Goal: Transaction & Acquisition: Purchase product/service

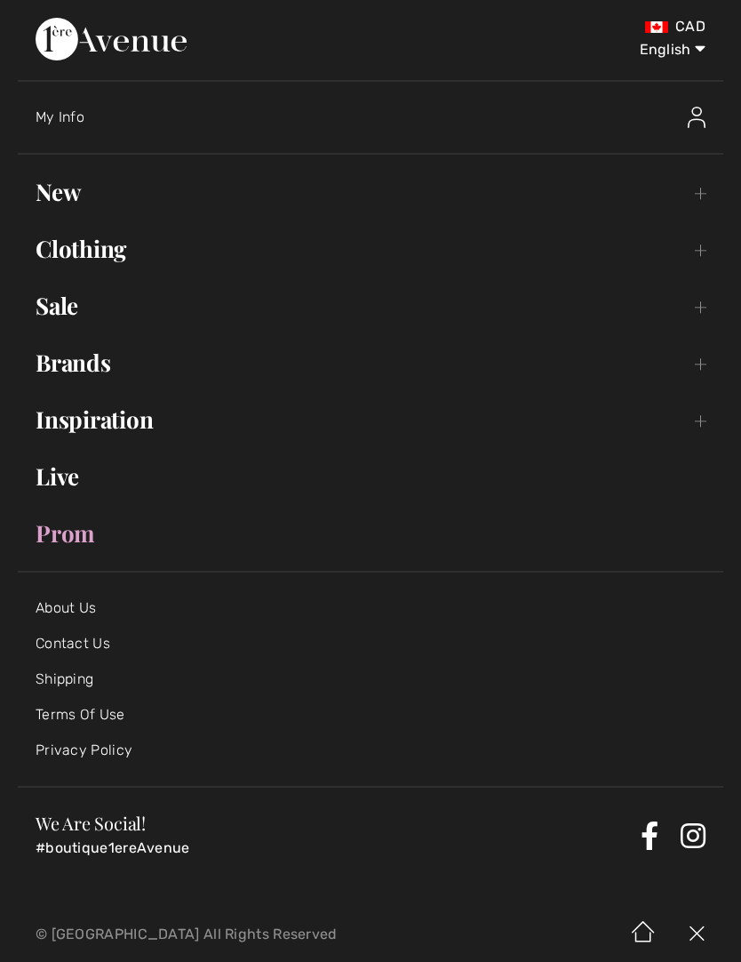
click at [705, 116] on img at bounding box center [697, 117] width 18 height 21
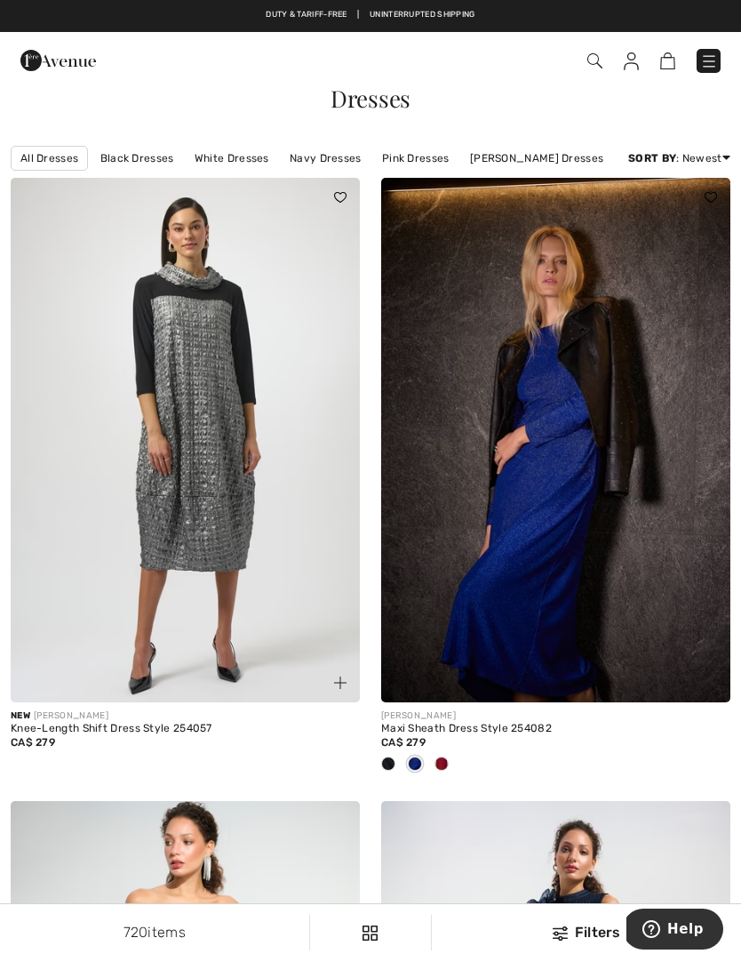
click at [714, 60] on img at bounding box center [709, 61] width 18 height 18
click at [701, 62] on img at bounding box center [709, 61] width 18 height 18
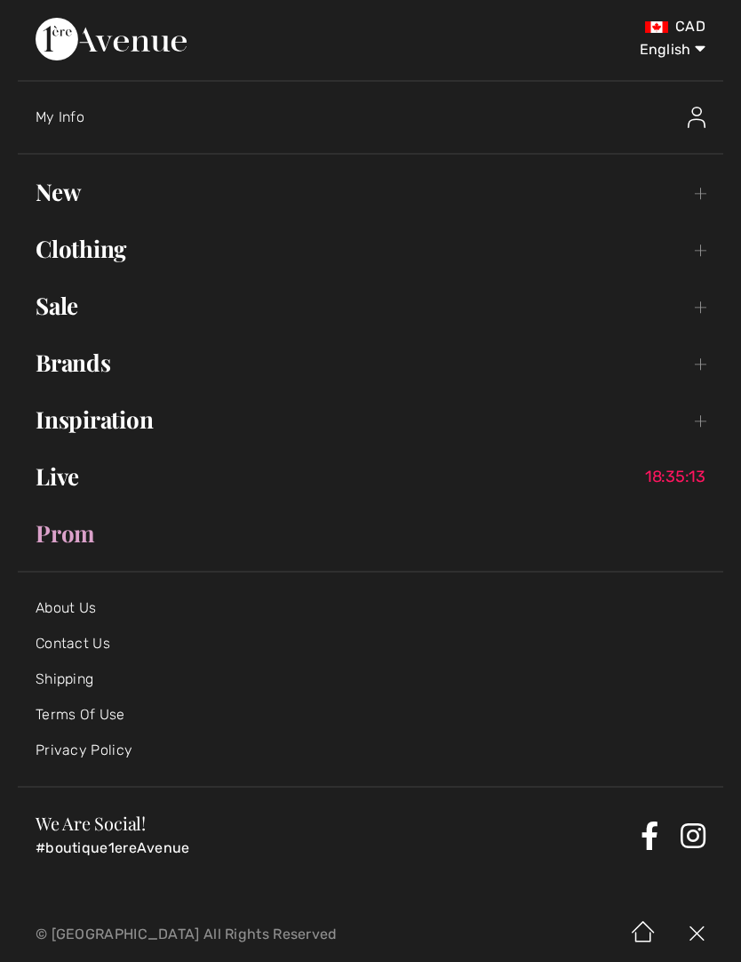
click at [697, 123] on img at bounding box center [697, 117] width 18 height 21
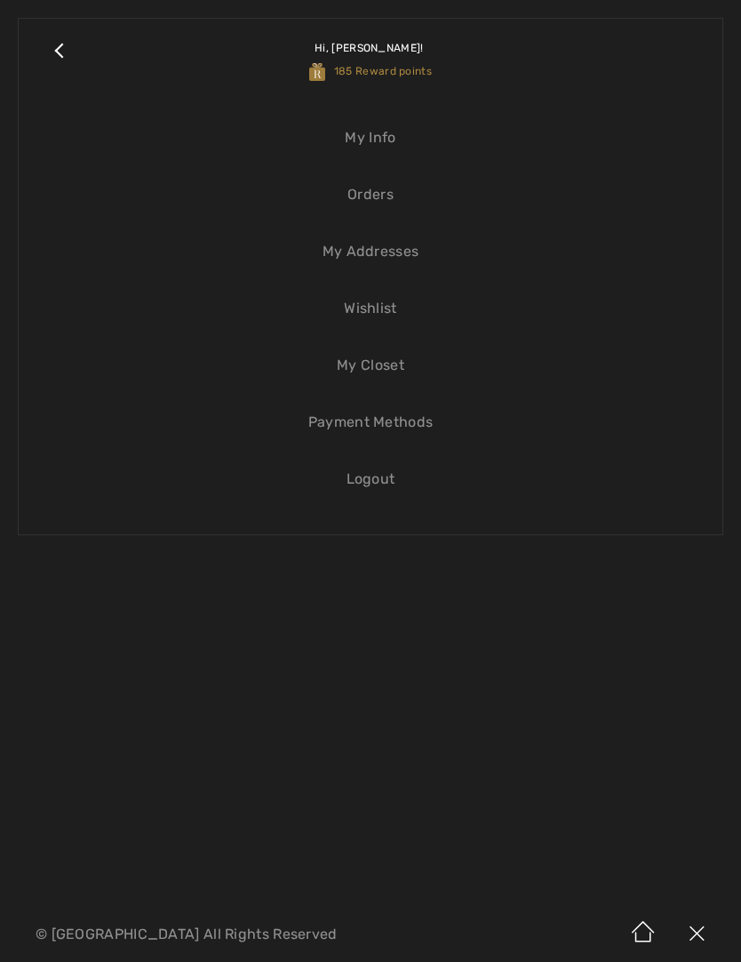
click at [370, 194] on link "Orders" at bounding box center [370, 194] width 668 height 39
click at [382, 203] on link "Orders" at bounding box center [370, 194] width 668 height 39
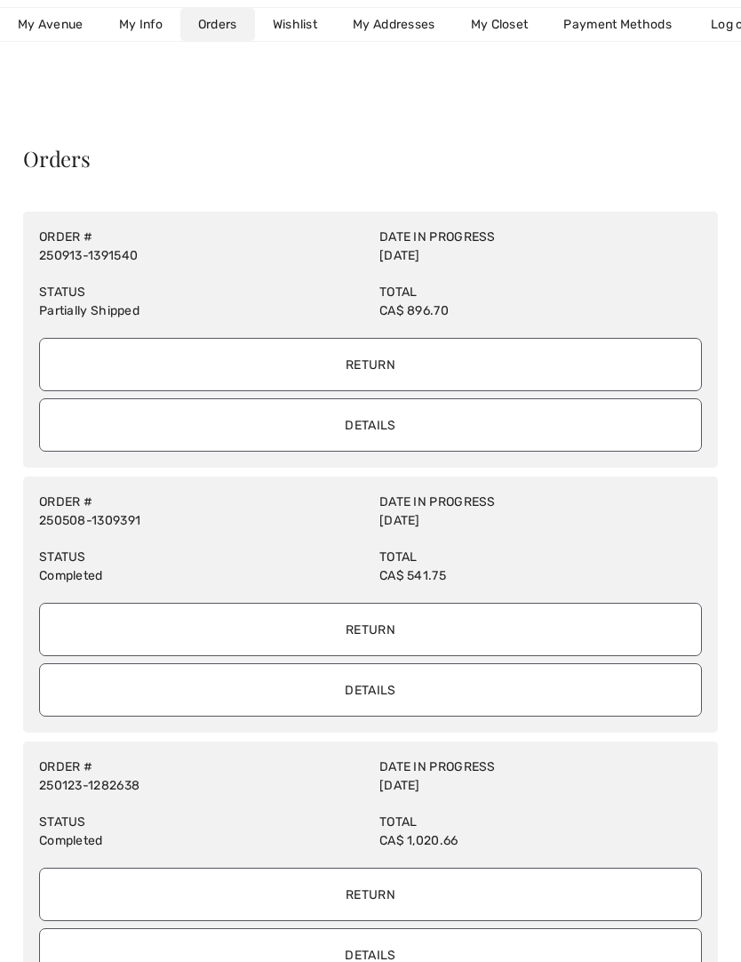
scroll to position [39, 0]
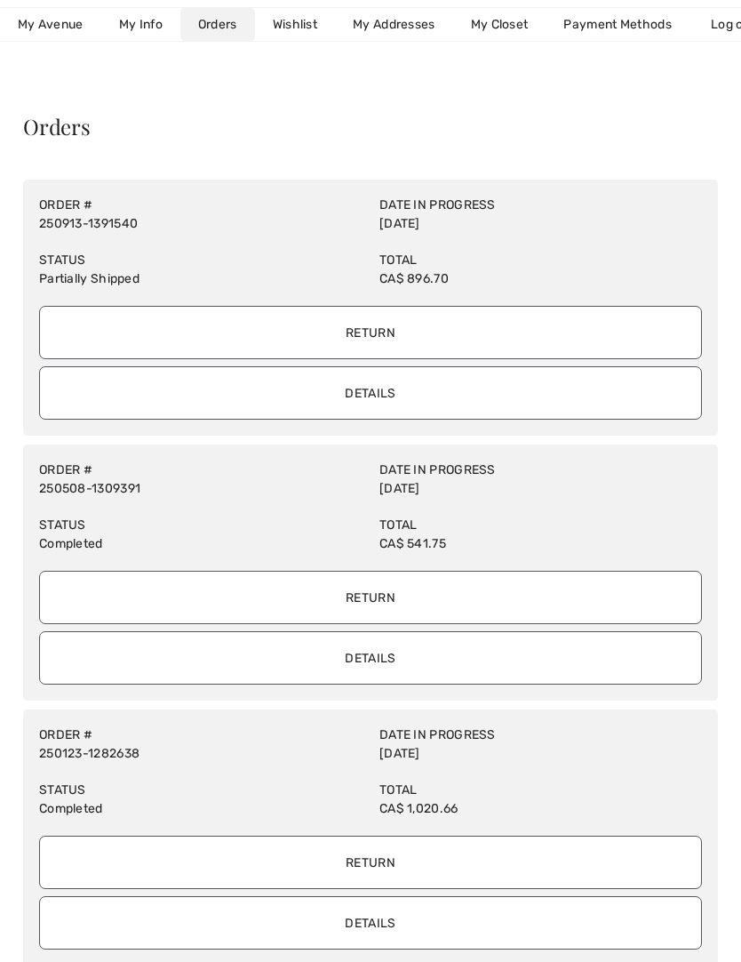
click at [409, 403] on input "Details" at bounding box center [370, 392] width 663 height 53
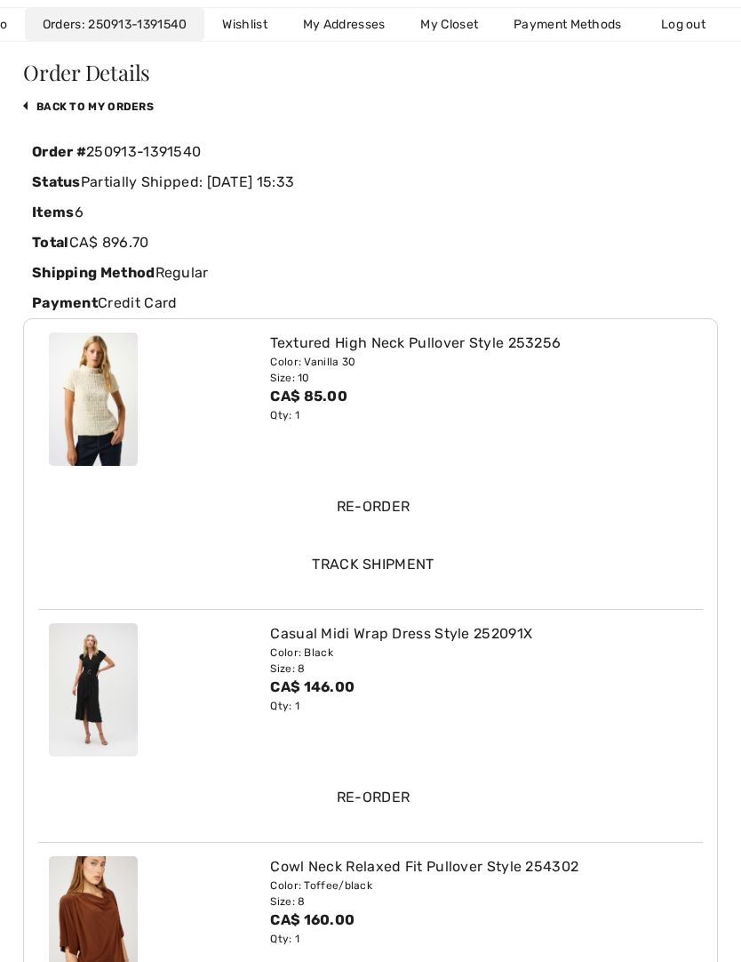
scroll to position [94, 0]
click at [120, 935] on img at bounding box center [93, 921] width 89 height 133
click at [463, 870] on div "Cowl Neck Relaxed Fit Pullover Style 254302" at bounding box center [481, 865] width 422 height 21
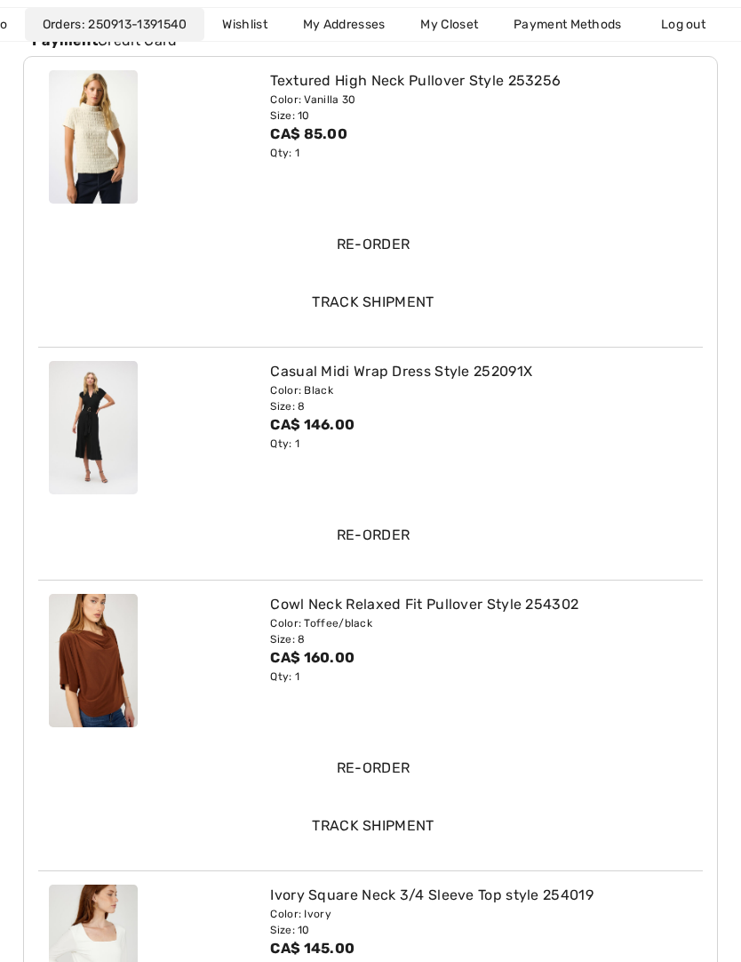
scroll to position [356, 0]
click at [379, 769] on input "Re-order" at bounding box center [373, 766] width 643 height 53
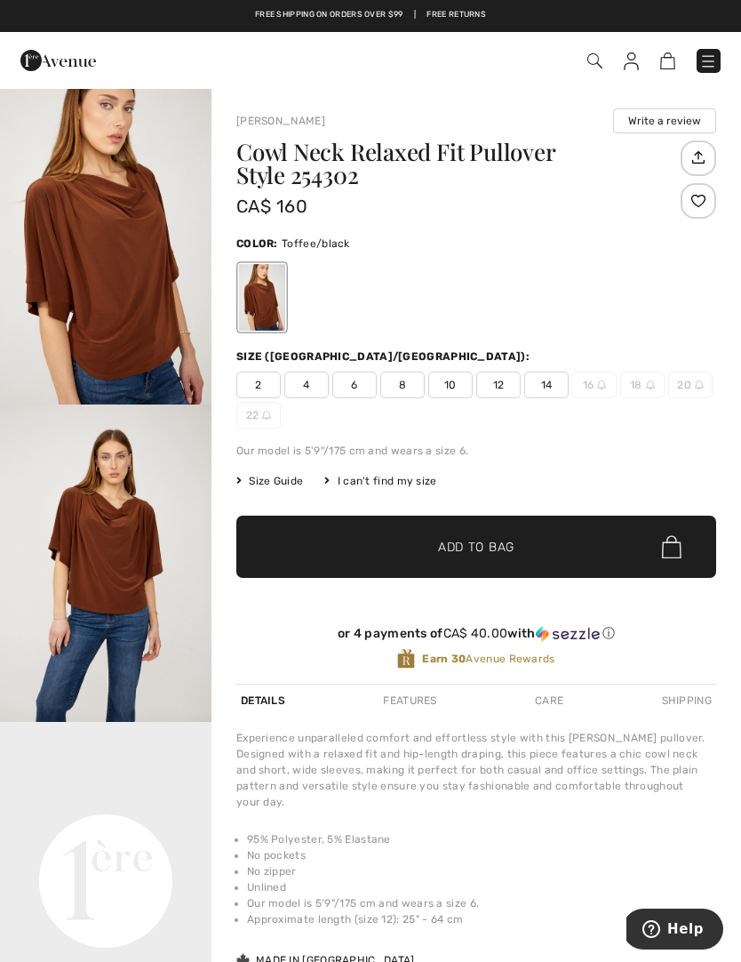
click at [587, 70] on span at bounding box center [594, 60] width 18 height 21
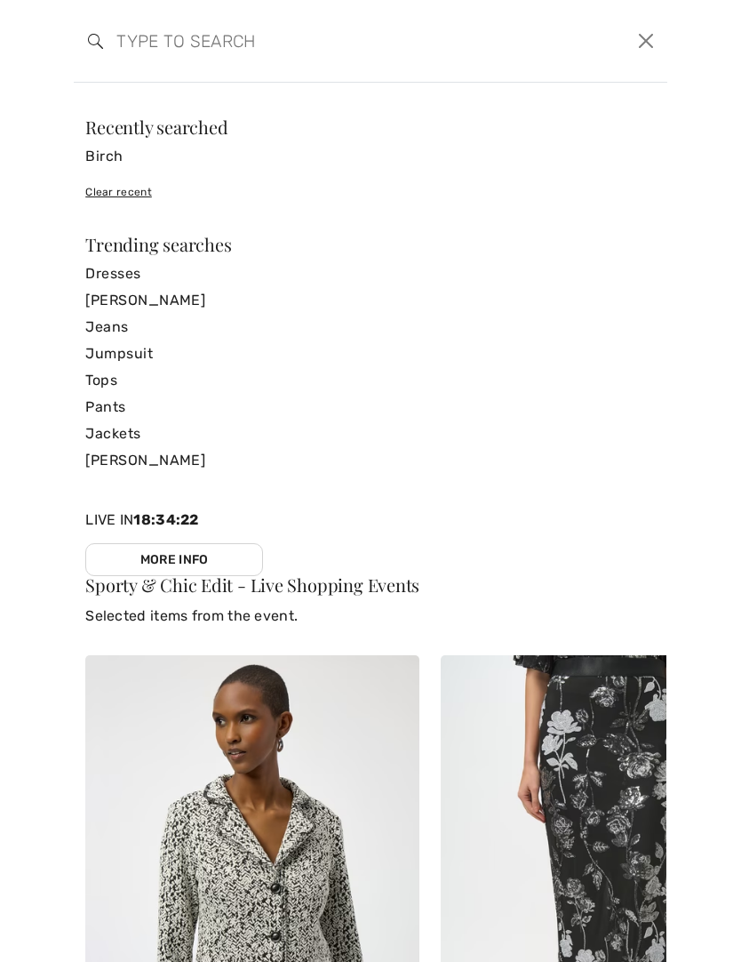
click at [264, 44] on input "search" at bounding box center [307, 40] width 408 height 53
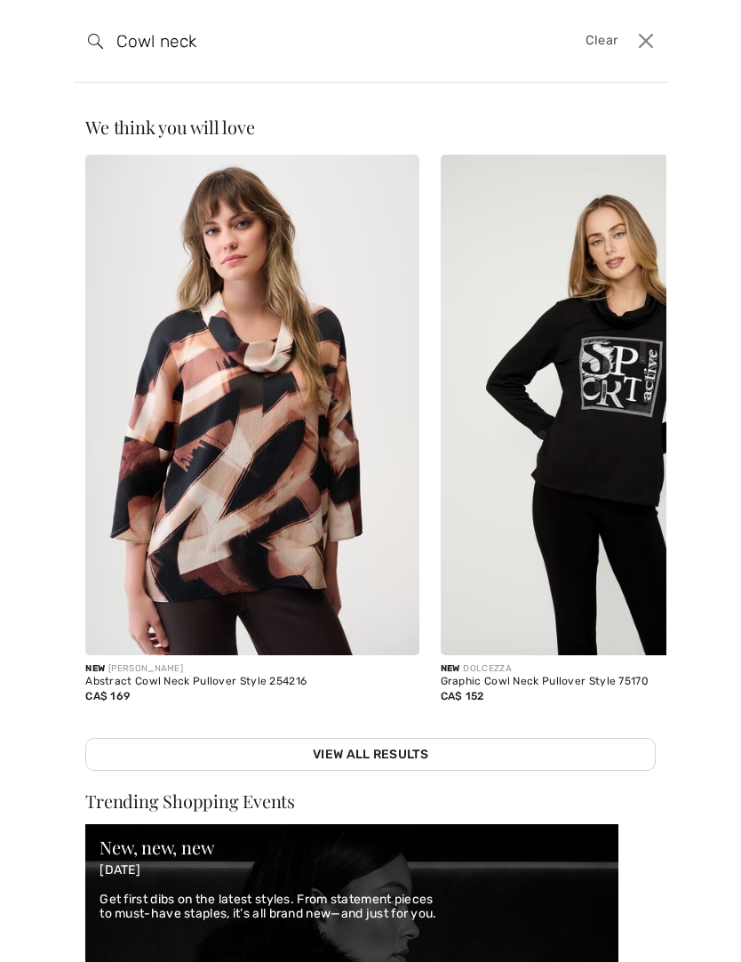
type input "Cowl neck"
click at [382, 738] on link "View All Results" at bounding box center [370, 754] width 571 height 33
click at [399, 738] on link "View All Results" at bounding box center [370, 754] width 571 height 33
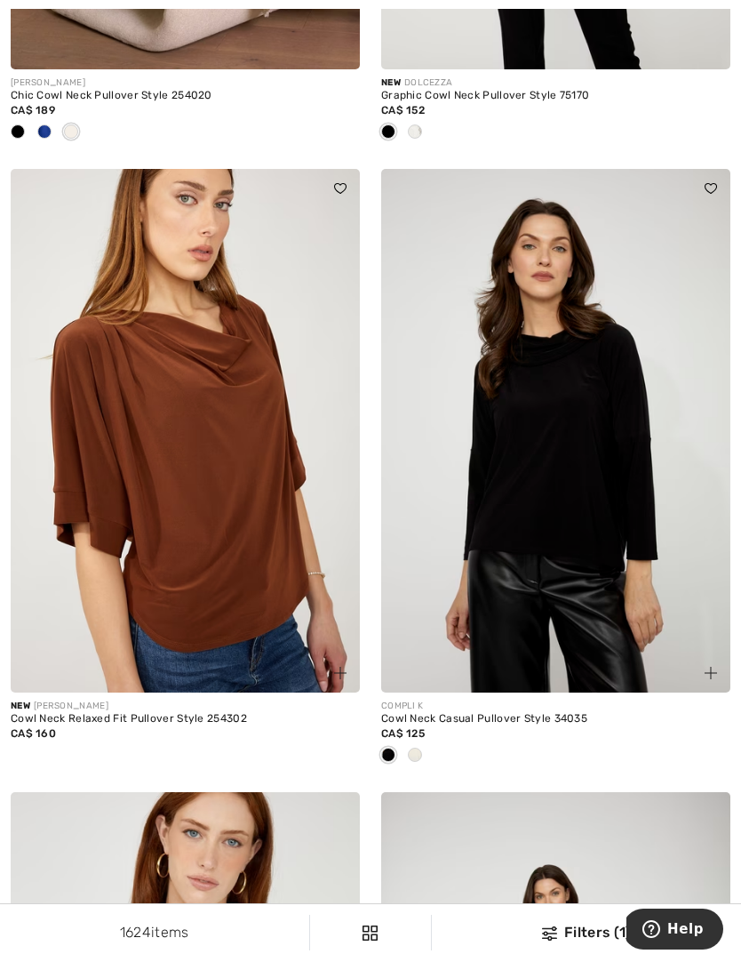
scroll to position [1841, 0]
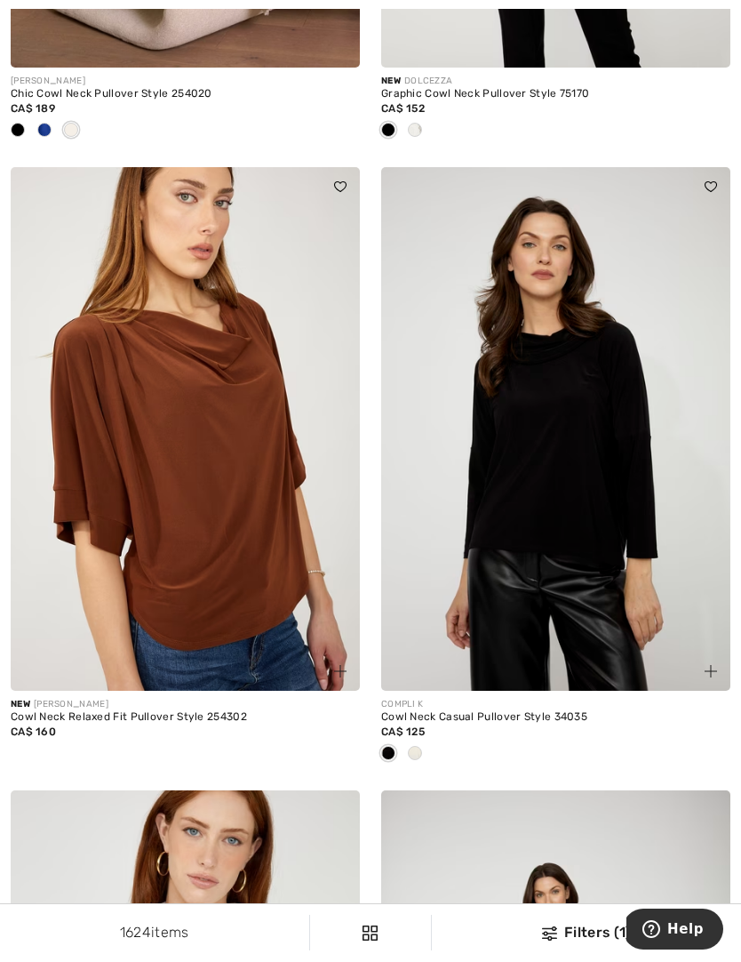
click at [435, 752] on div at bounding box center [555, 753] width 349 height 29
click at [417, 754] on span at bounding box center [415, 753] width 14 height 14
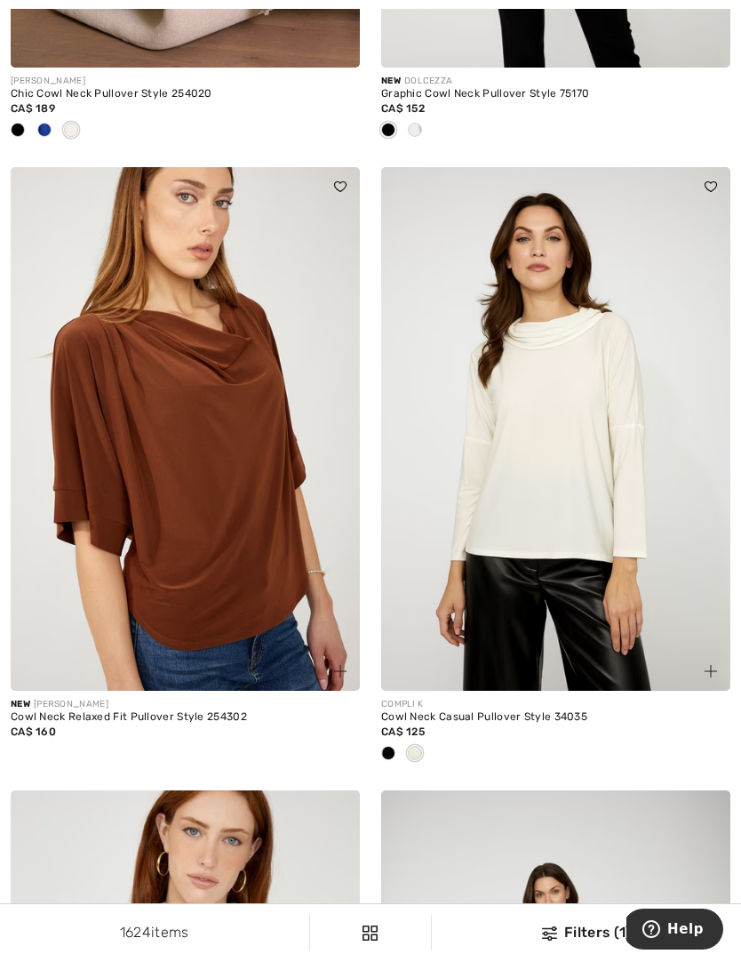
click at [395, 751] on span at bounding box center [388, 753] width 14 height 14
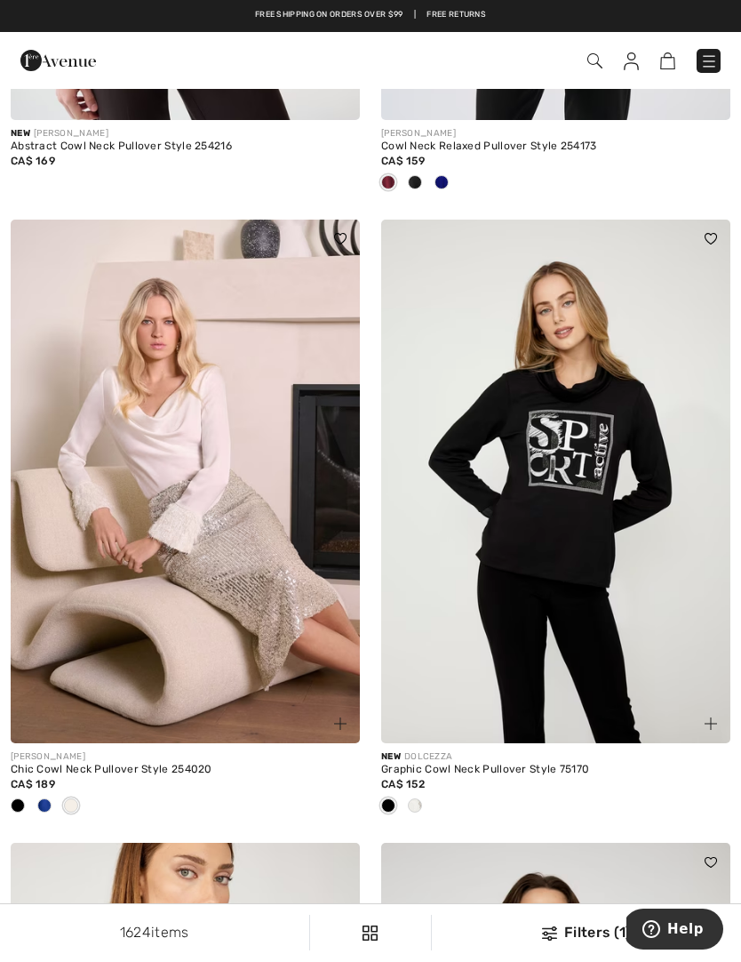
scroll to position [1165, 0]
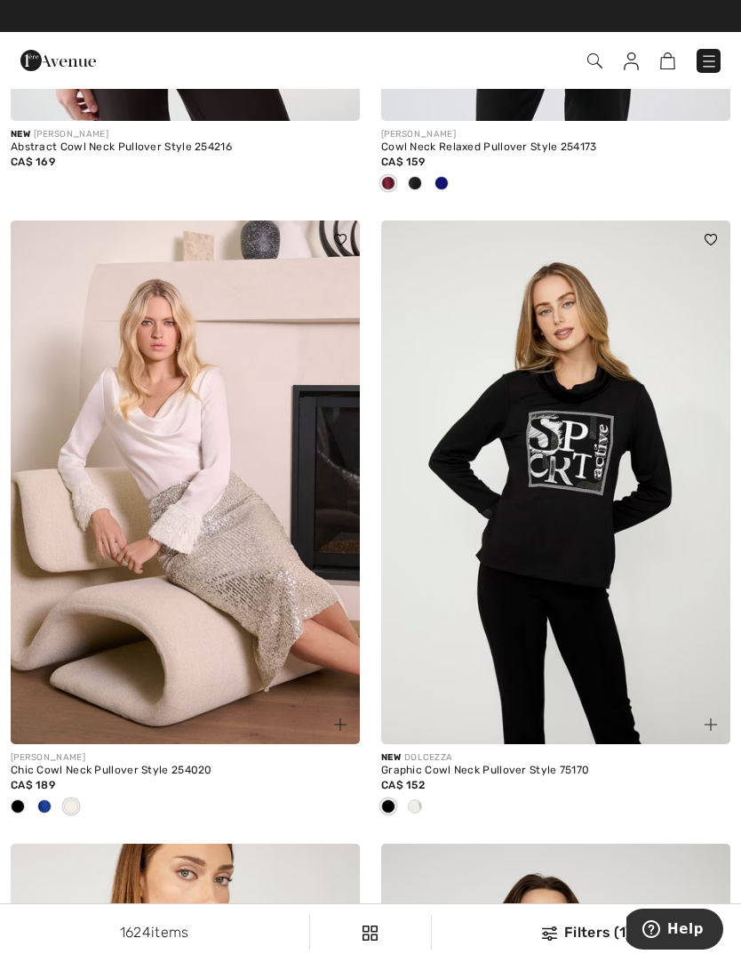
click at [54, 793] on div at bounding box center [44, 807] width 27 height 29
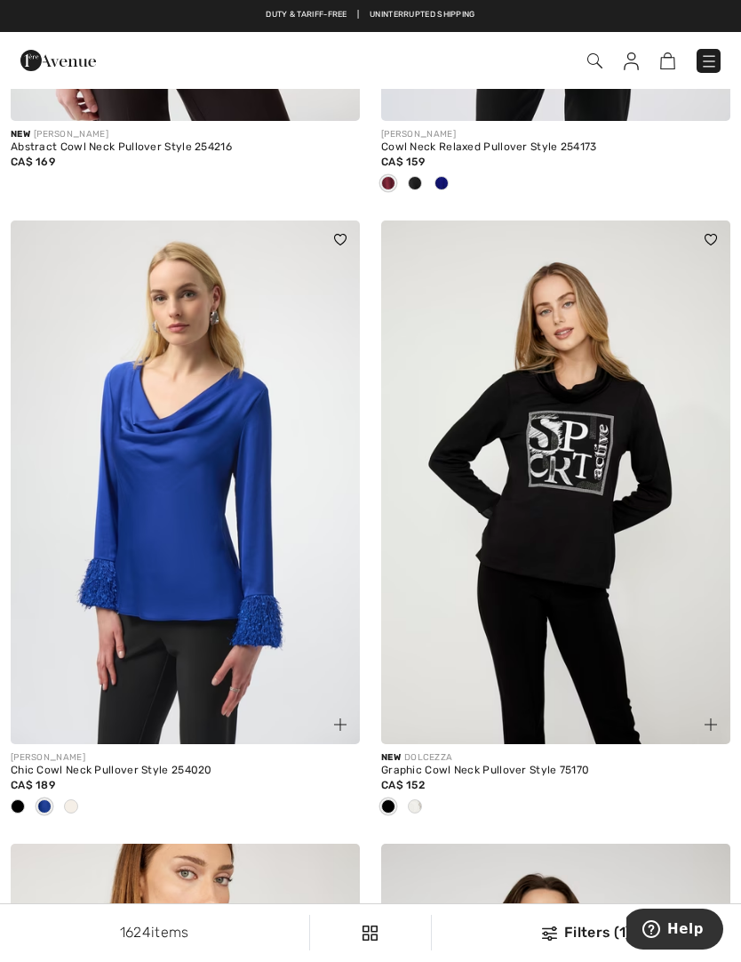
click at [92, 798] on div at bounding box center [185, 807] width 349 height 29
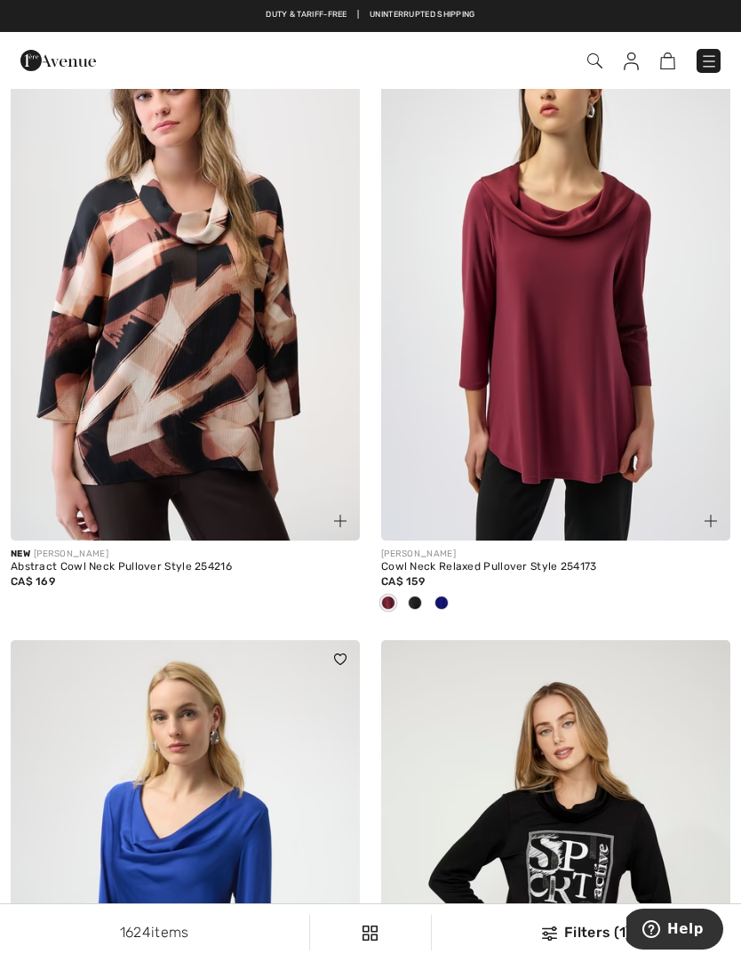
scroll to position [746, 0]
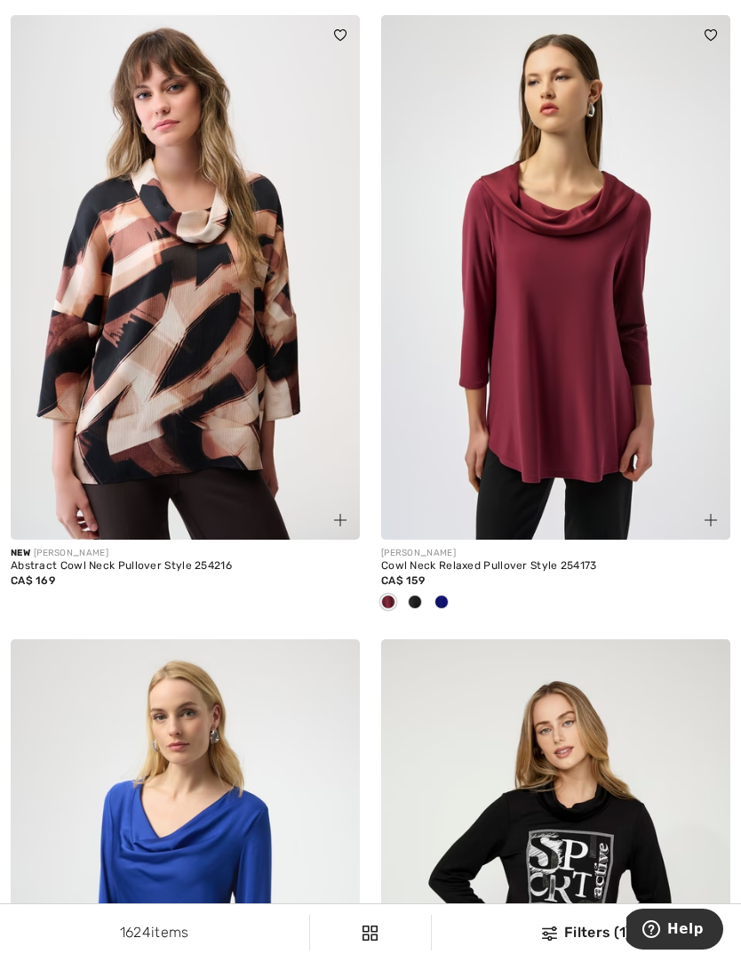
click at [419, 605] on span at bounding box center [415, 602] width 14 height 14
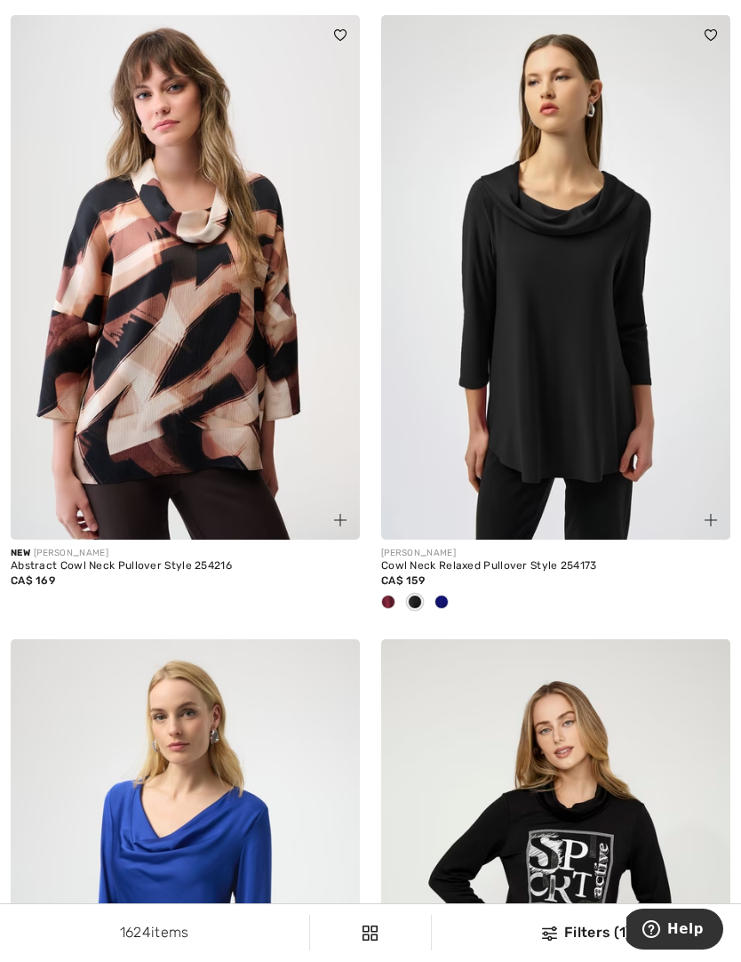
click at [453, 604] on div at bounding box center [441, 602] width 27 height 29
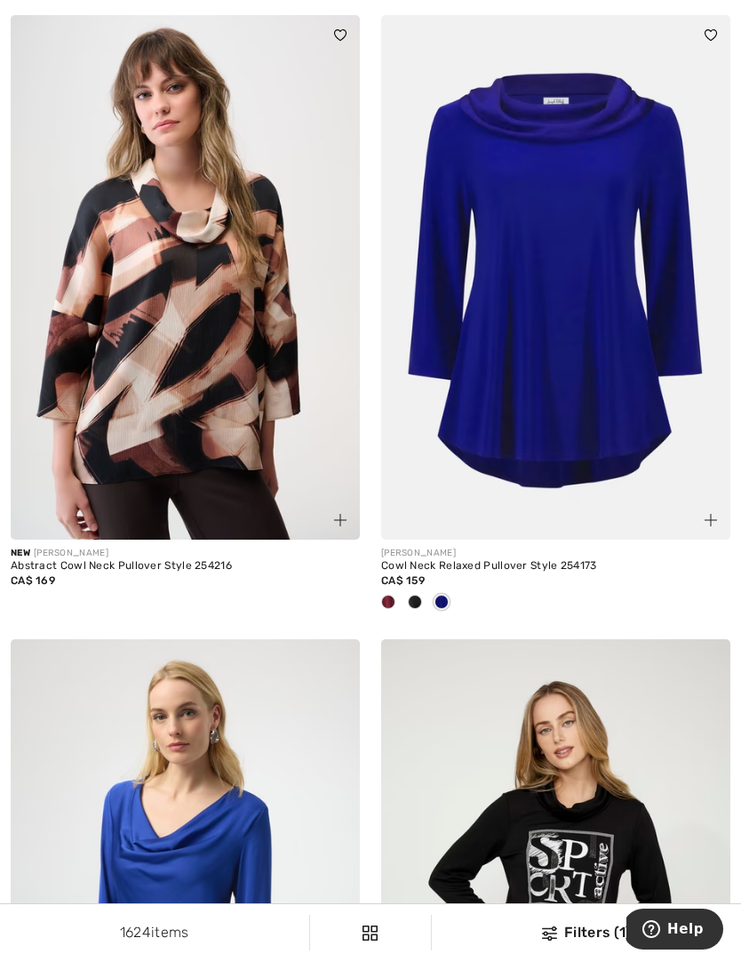
click at [418, 603] on span at bounding box center [415, 602] width 14 height 14
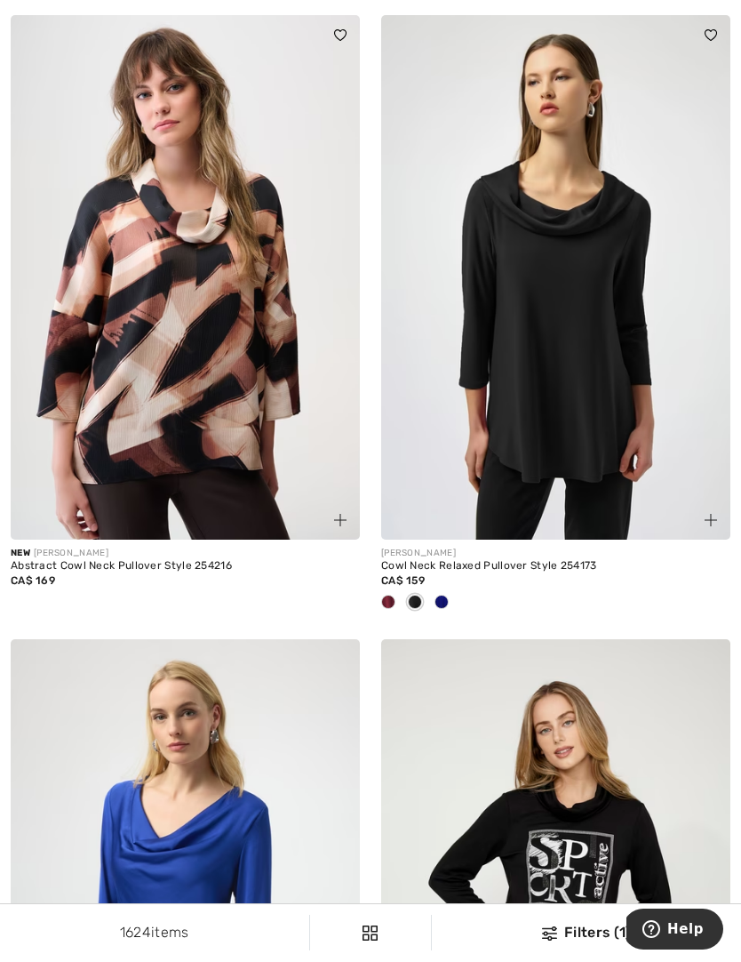
click at [394, 595] on span at bounding box center [388, 602] width 14 height 14
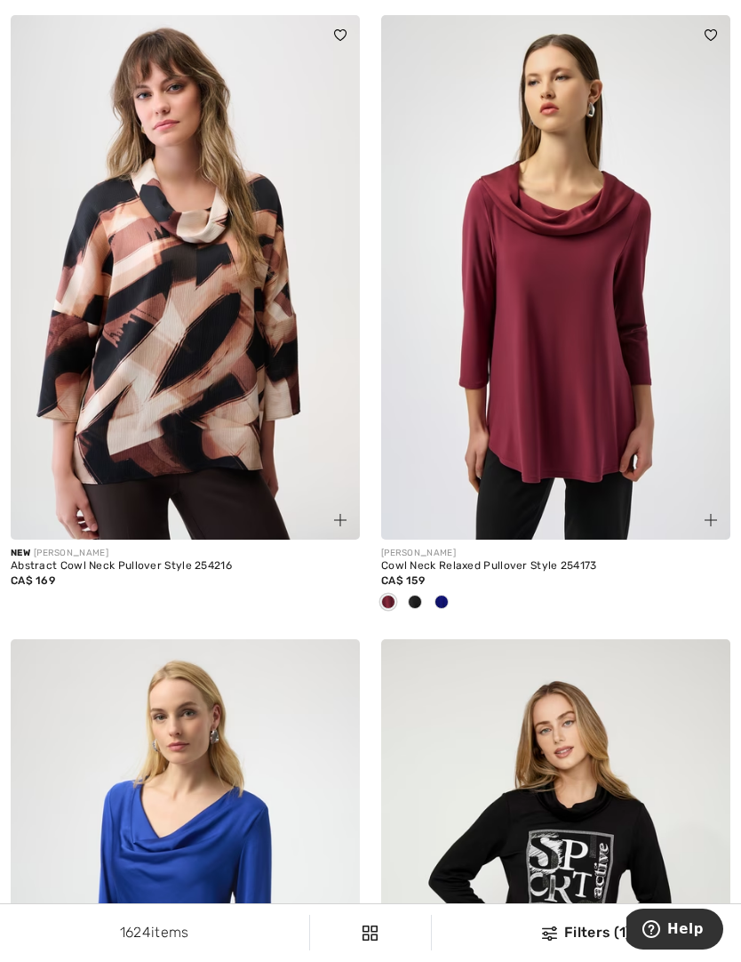
click at [256, 425] on img at bounding box center [185, 277] width 349 height 524
click at [278, 456] on img at bounding box center [185, 277] width 349 height 524
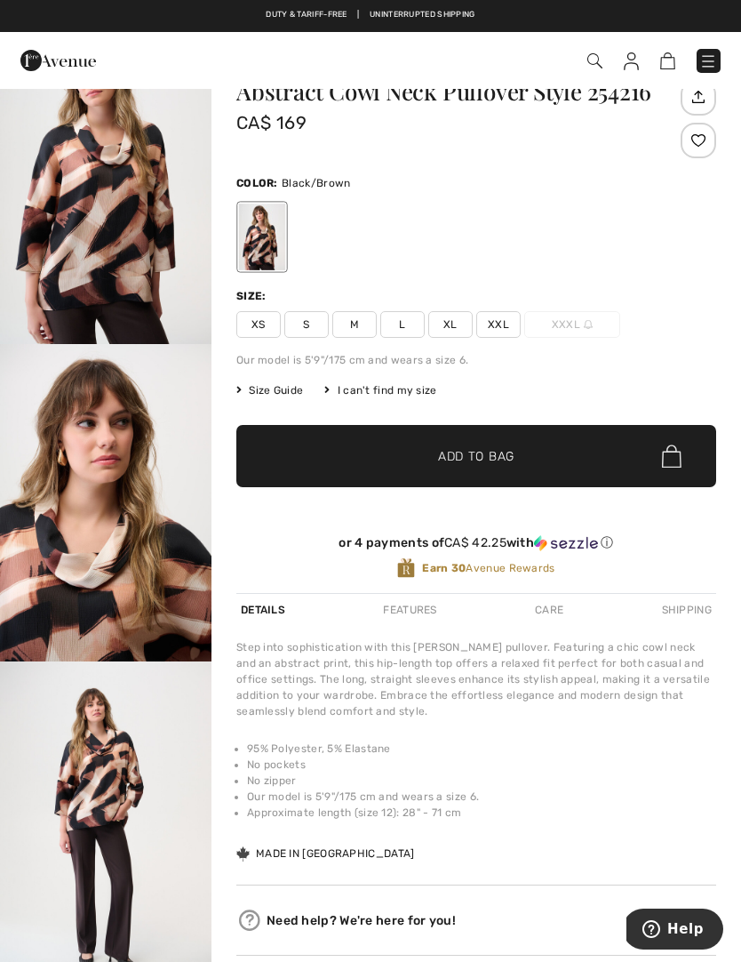
scroll to position [69, 0]
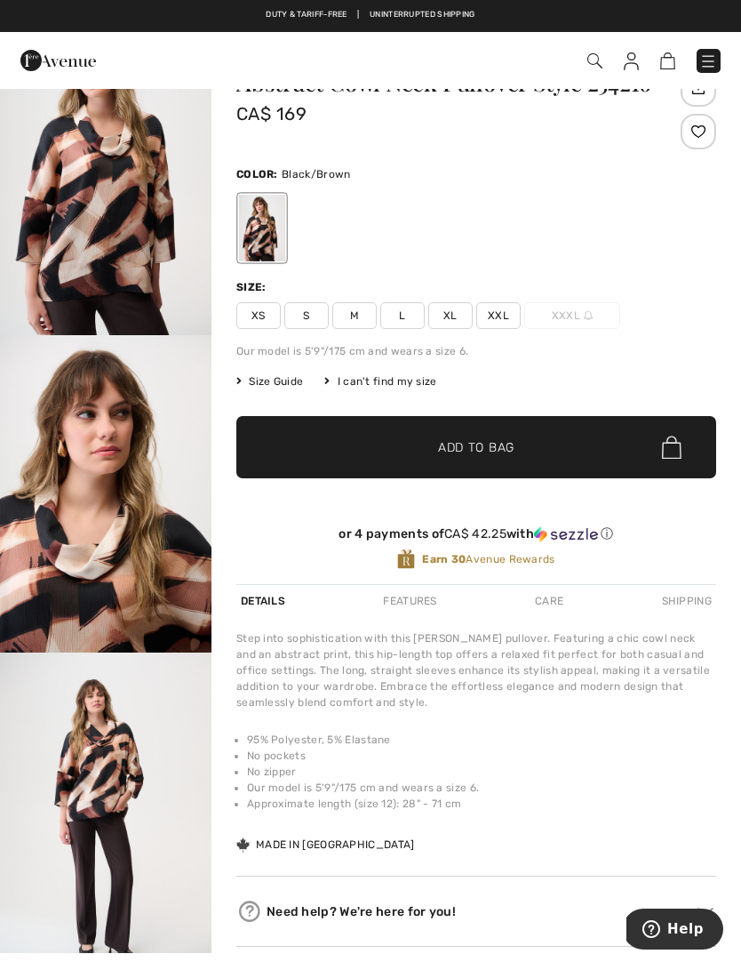
click at [148, 757] on img "3 / 6" at bounding box center [106, 810] width 212 height 317
click at [371, 312] on span "M" at bounding box center [354, 315] width 44 height 27
click at [599, 446] on span "✔ Added to Bag Add to Bag" at bounding box center [476, 447] width 480 height 62
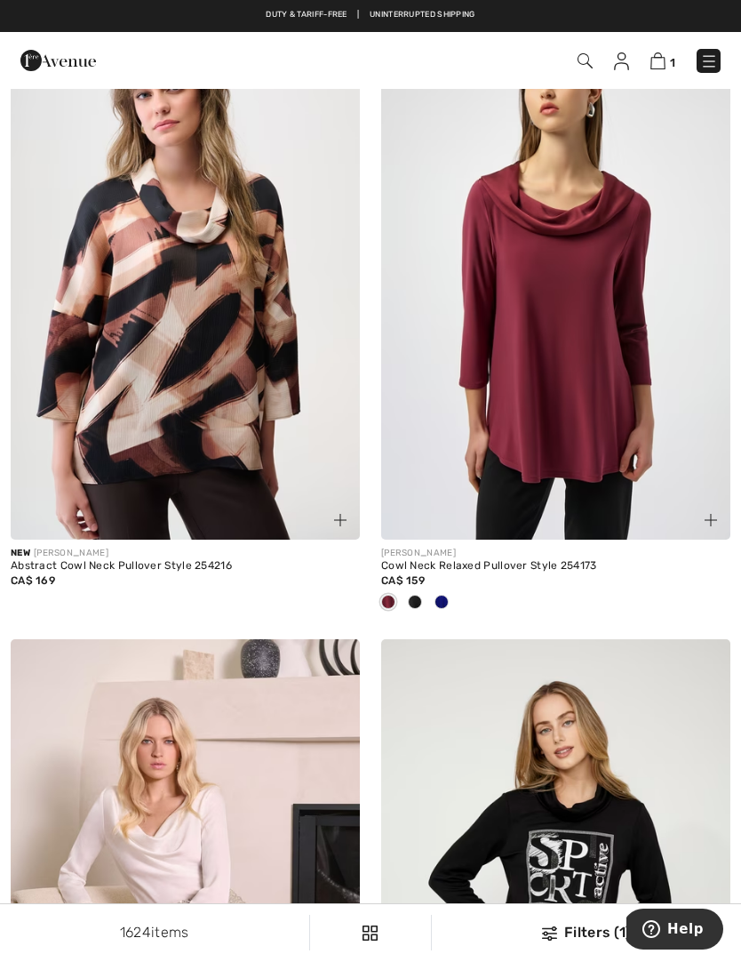
click at [609, 360] on img at bounding box center [555, 277] width 349 height 524
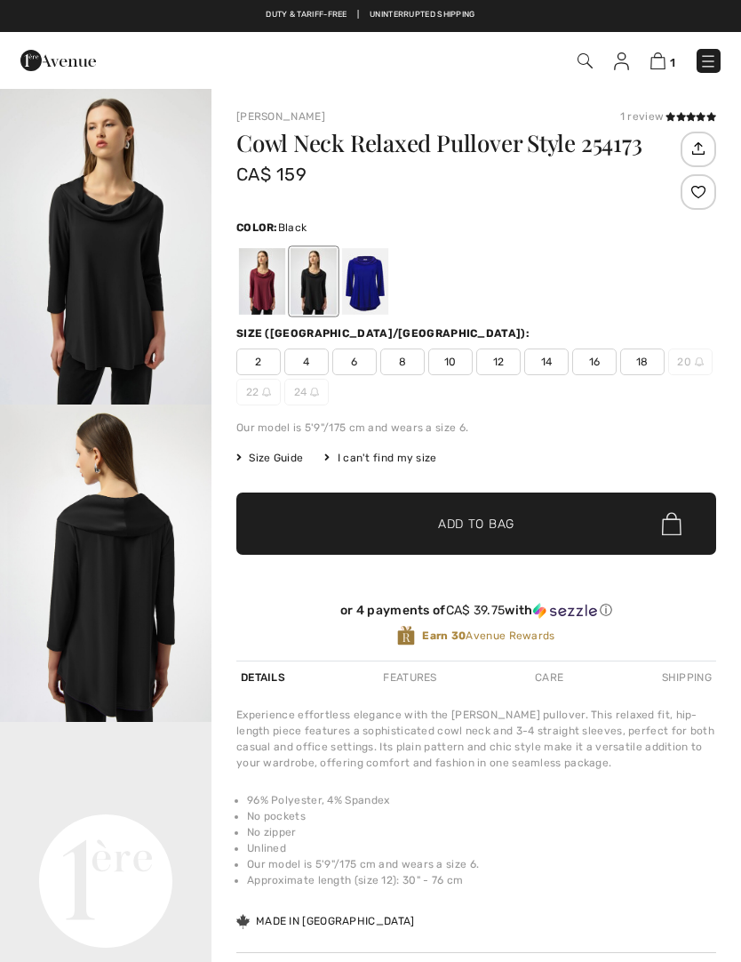
scroll to position [1, 0]
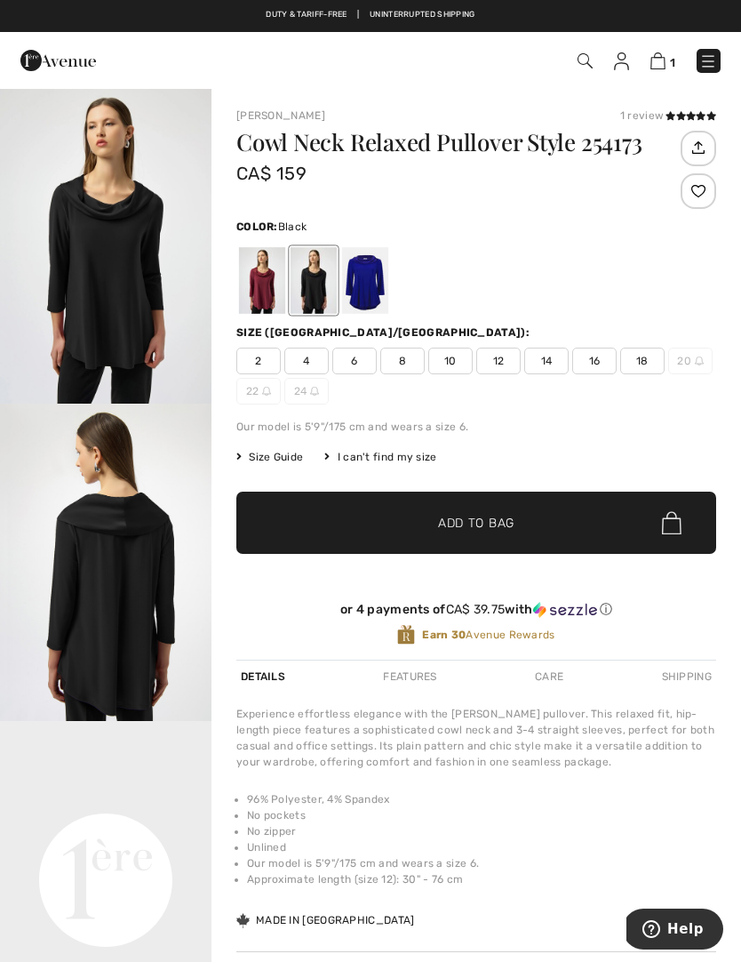
click at [409, 366] on span "8" at bounding box center [402, 360] width 44 height 27
click at [271, 288] on div at bounding box center [262, 280] width 46 height 67
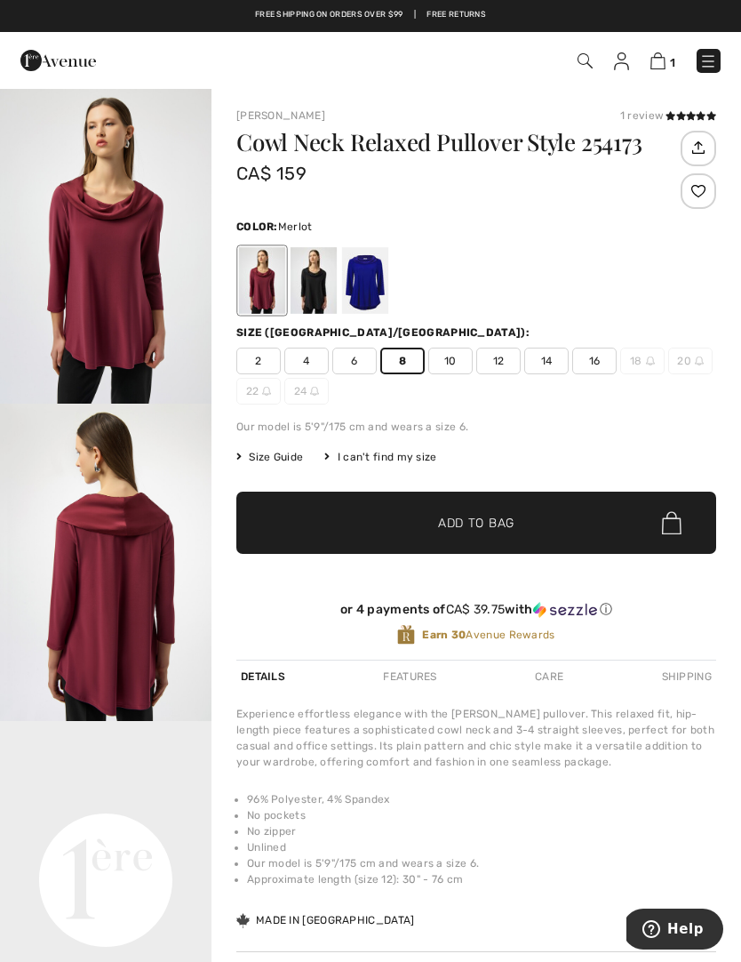
click at [538, 529] on span "✔ Added to Bag Add to Bag" at bounding box center [476, 522] width 480 height 62
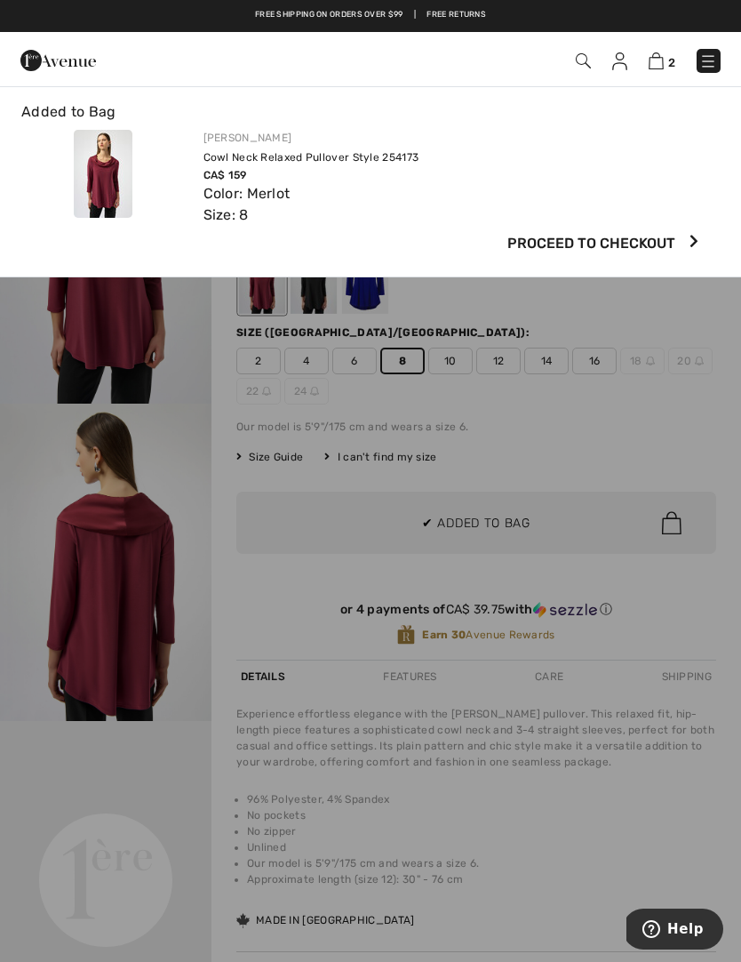
scroll to position [0, 0]
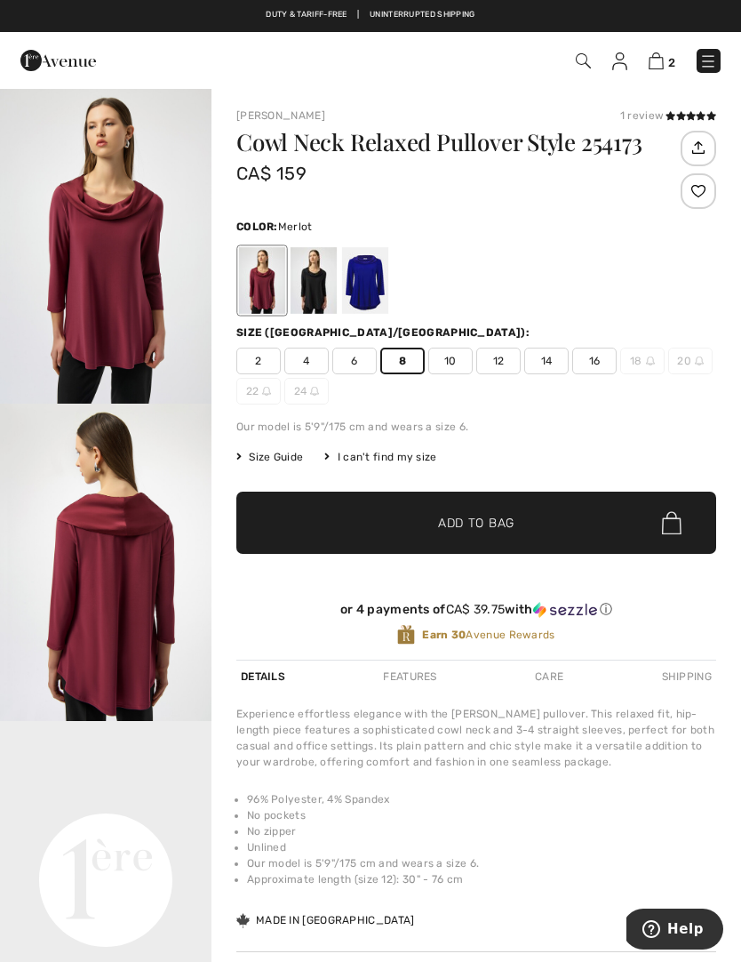
click at [322, 287] on div at bounding box center [314, 280] width 46 height 67
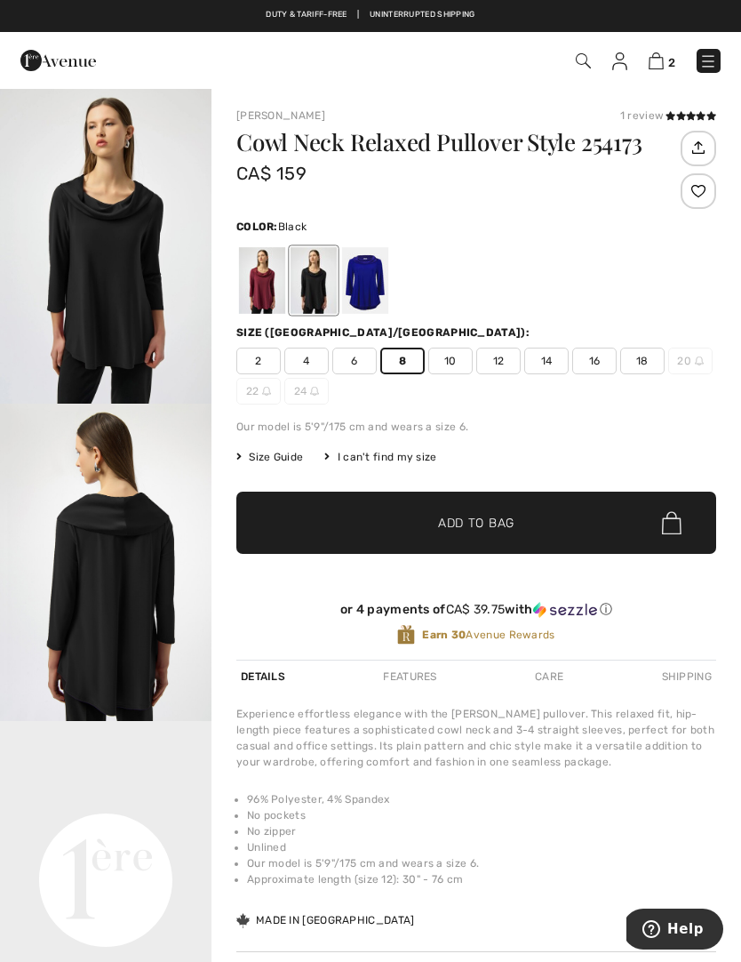
click at [504, 531] on span "Add to Bag" at bounding box center [476, 523] width 76 height 19
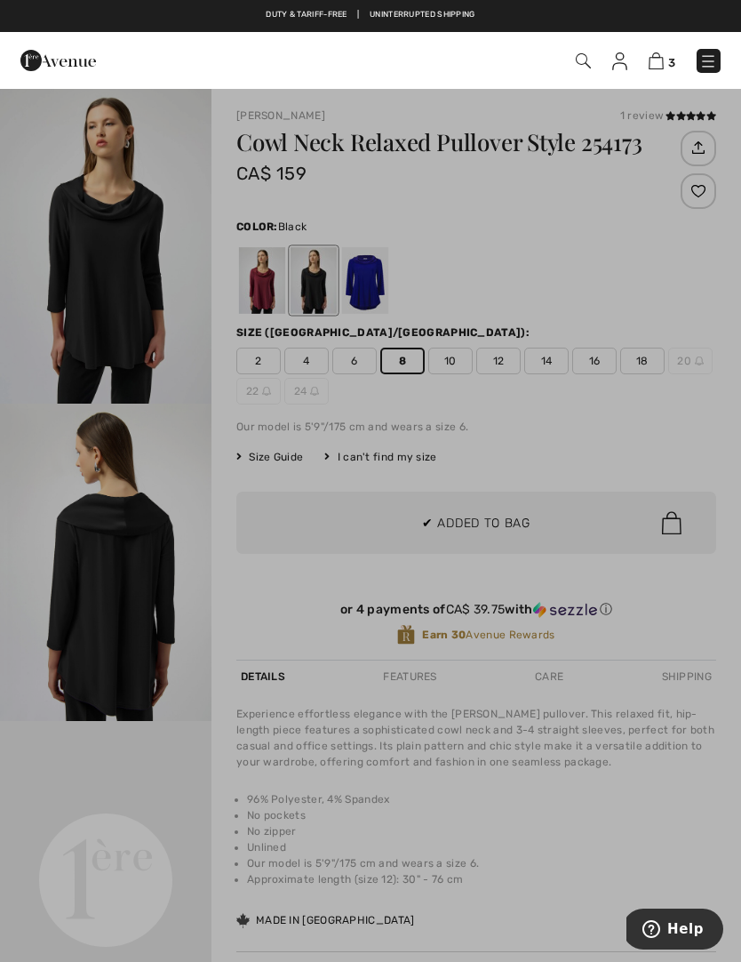
click at [318, 451] on div at bounding box center [370, 481] width 741 height 962
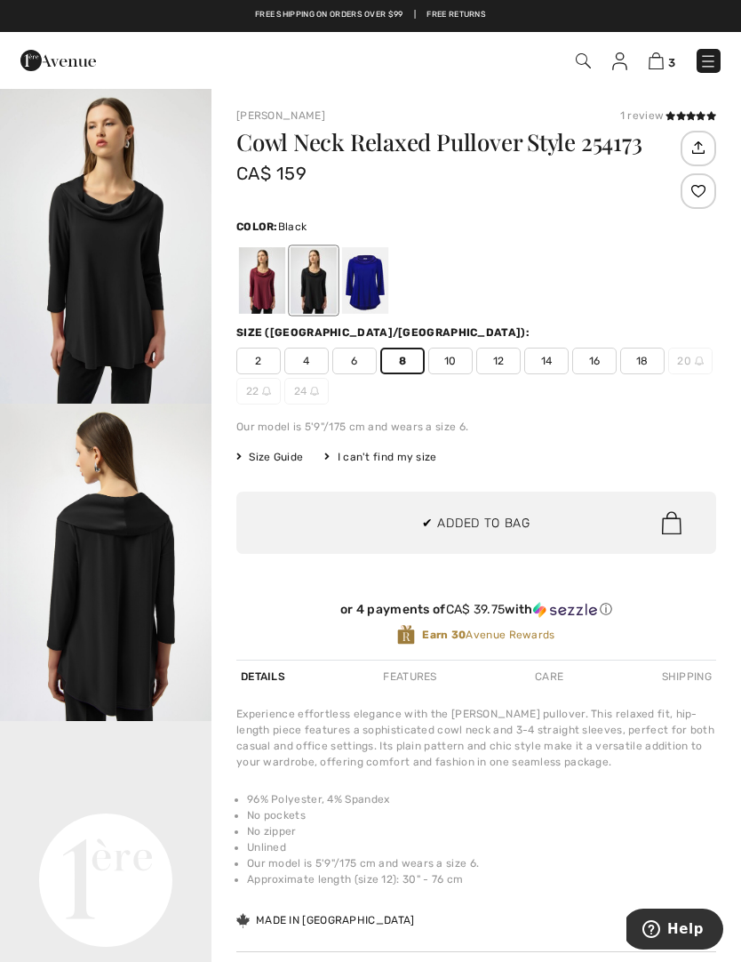
click at [380, 286] on div at bounding box center [365, 280] width 46 height 67
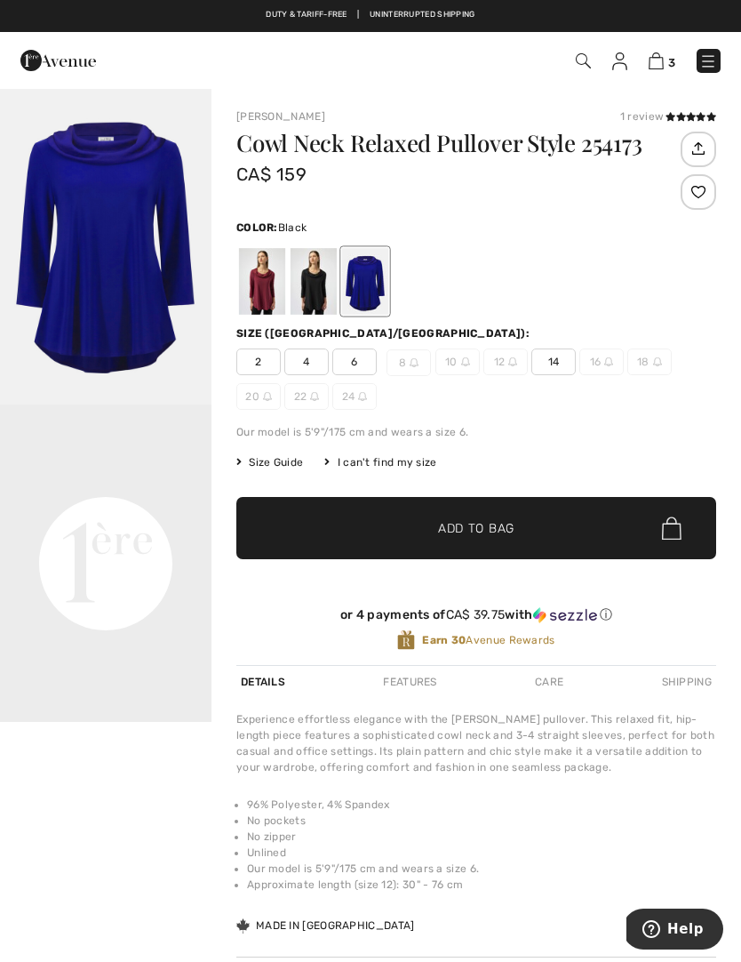
click at [315, 294] on div at bounding box center [314, 281] width 46 height 67
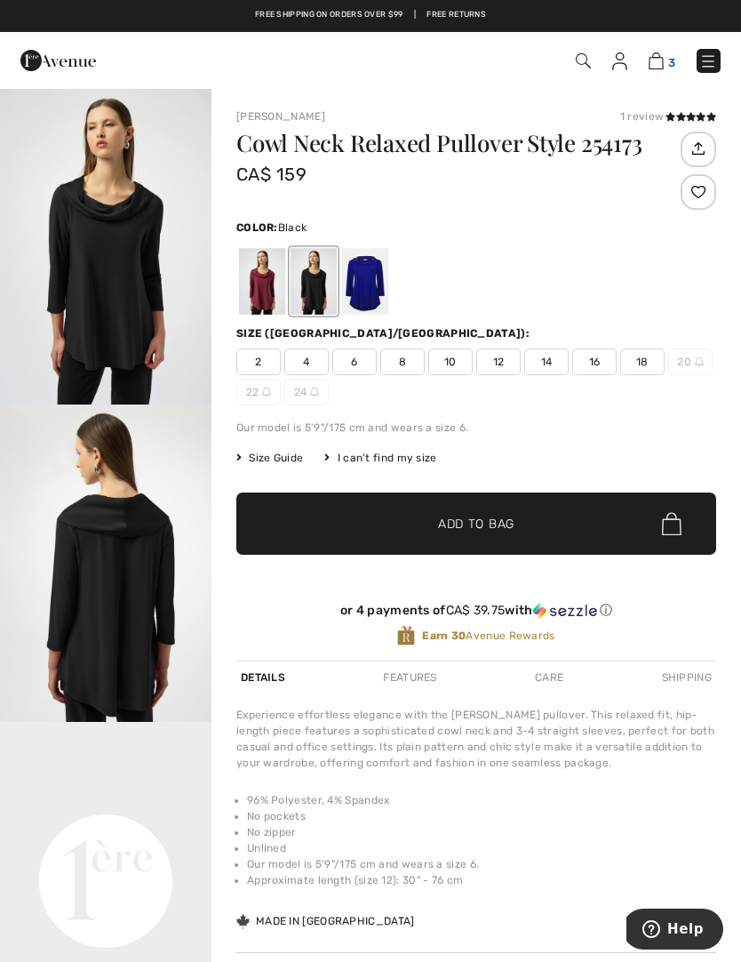
click at [663, 68] on img at bounding box center [656, 60] width 15 height 17
click at [662, 58] on img at bounding box center [656, 60] width 15 height 17
click at [651, 69] on img at bounding box center [656, 60] width 15 height 17
click at [659, 63] on img at bounding box center [656, 60] width 15 height 17
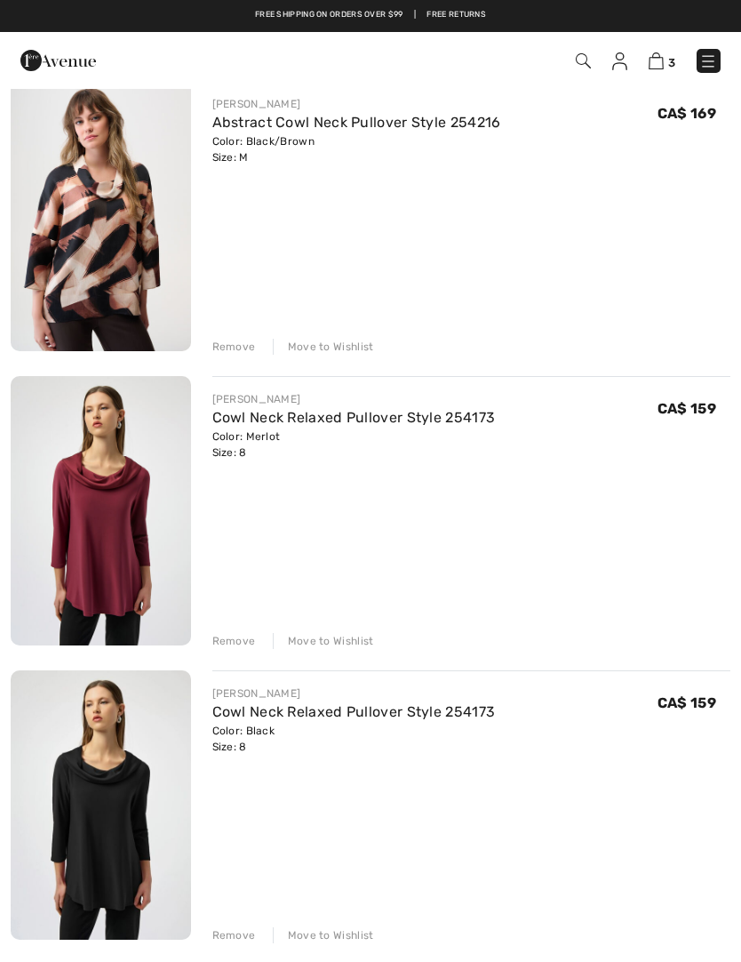
scroll to position [181, 0]
